Goal: Manage account settings

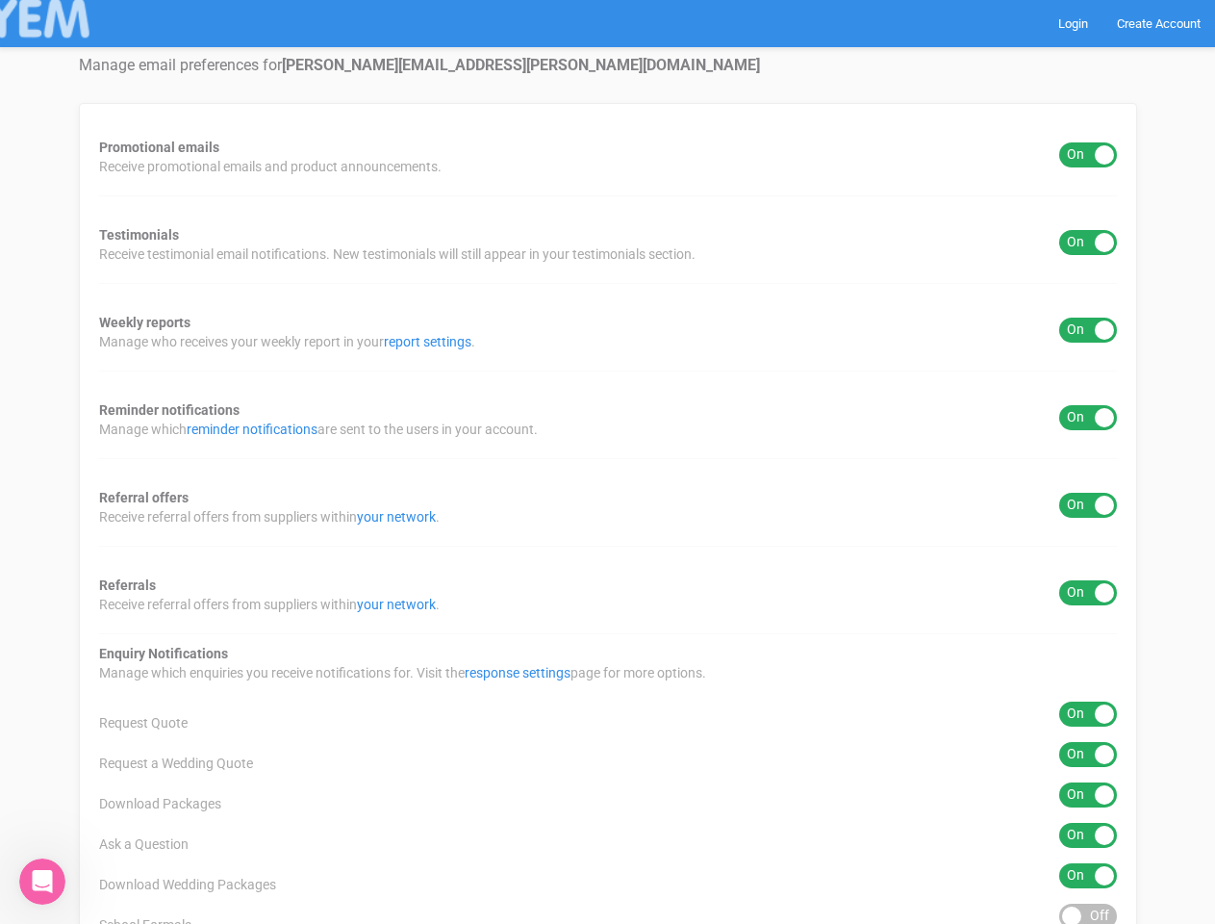
click at [607, 462] on div "Promotional emails ON OFF Receive promotional emails and product announcements.…" at bounding box center [608, 776] width 1059 height 1346
click at [1088, 155] on div "ON OFF" at bounding box center [1089, 154] width 58 height 25
click at [1088, 243] on div "ON OFF" at bounding box center [1089, 242] width 58 height 25
click at [1088, 330] on div "ON OFF" at bounding box center [1089, 330] width 58 height 25
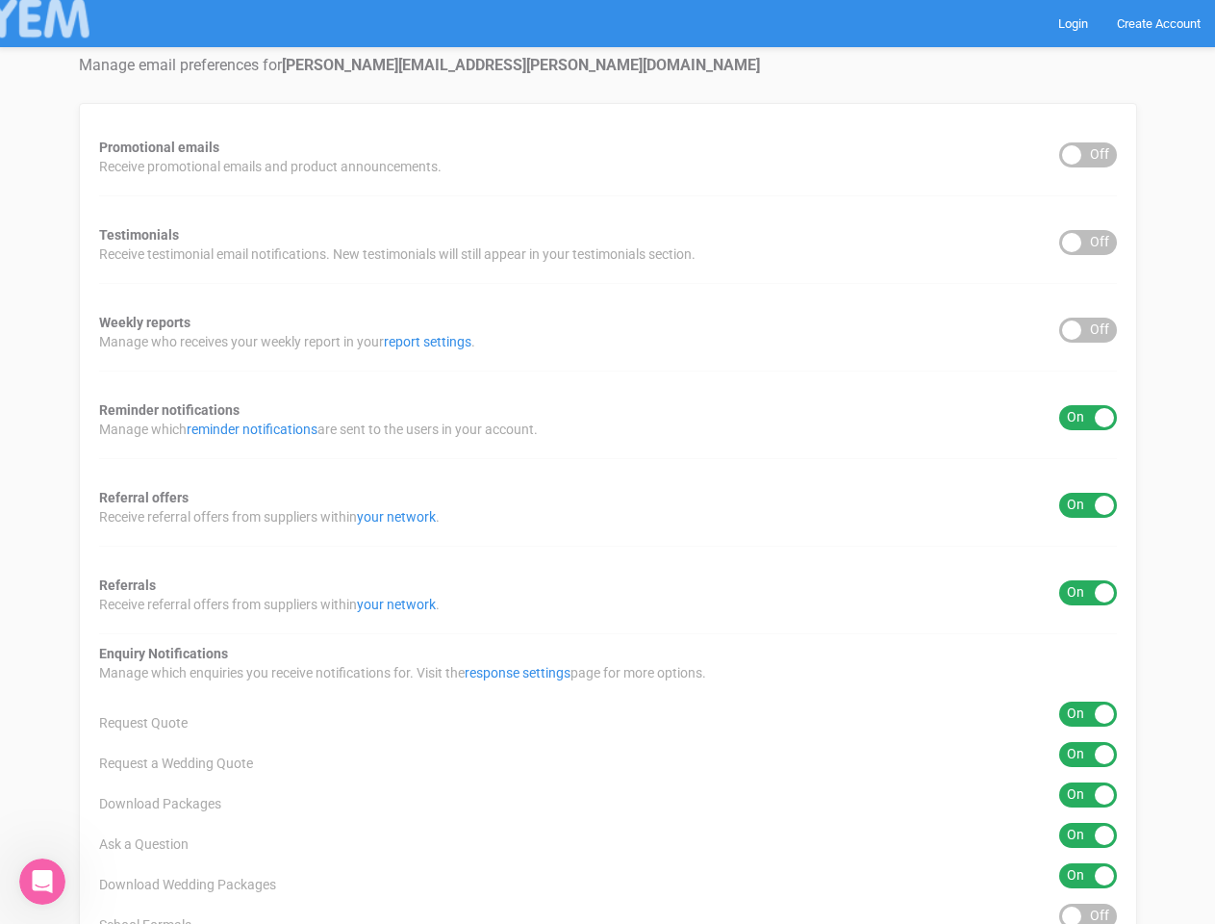
click at [1088, 418] on div "ON OFF" at bounding box center [1089, 417] width 58 height 25
click at [1088, 505] on div "ON OFF" at bounding box center [1089, 505] width 58 height 25
click at [1088, 593] on div "ON OFF" at bounding box center [1089, 592] width 58 height 25
click at [1088, 714] on div "ON OFF" at bounding box center [1089, 714] width 58 height 25
click at [1088, 754] on div "ON OFF" at bounding box center [1089, 754] width 58 height 25
